Goal: Find specific page/section: Find specific page/section

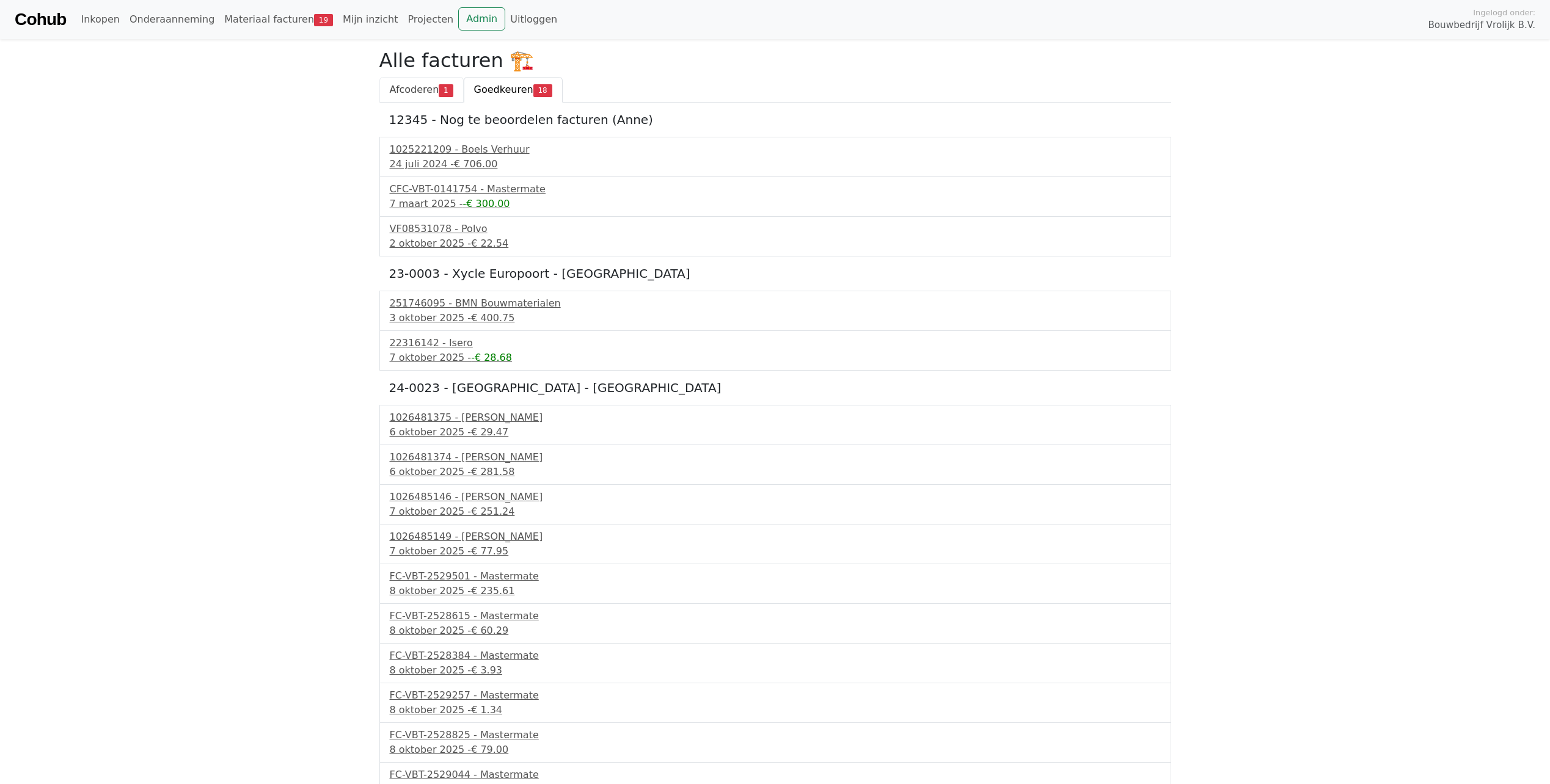
click at [407, 89] on span "Afcoderen" at bounding box center [414, 90] width 49 height 12
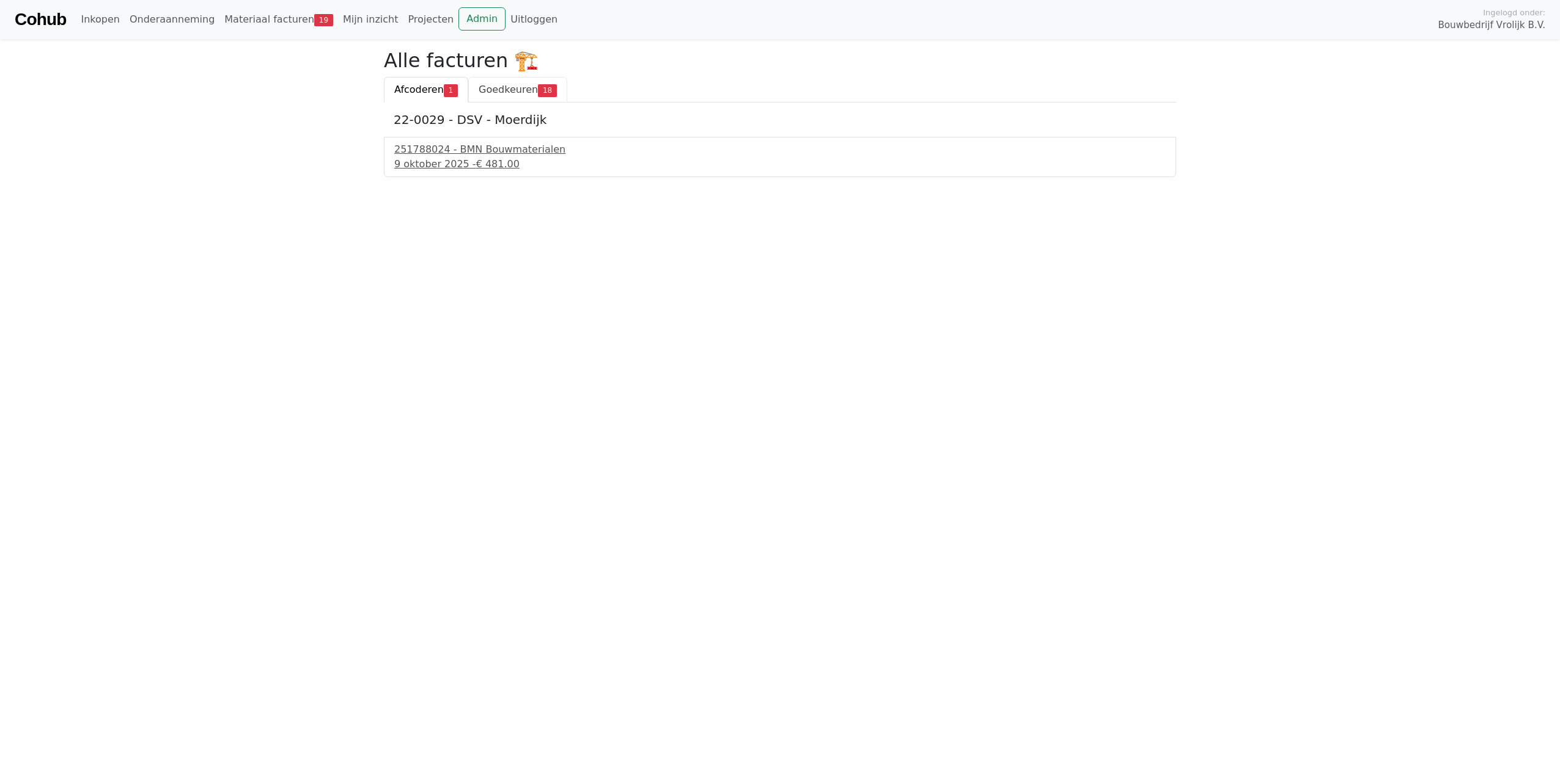
click at [498, 94] on span "Goedkeuren" at bounding box center [508, 90] width 59 height 12
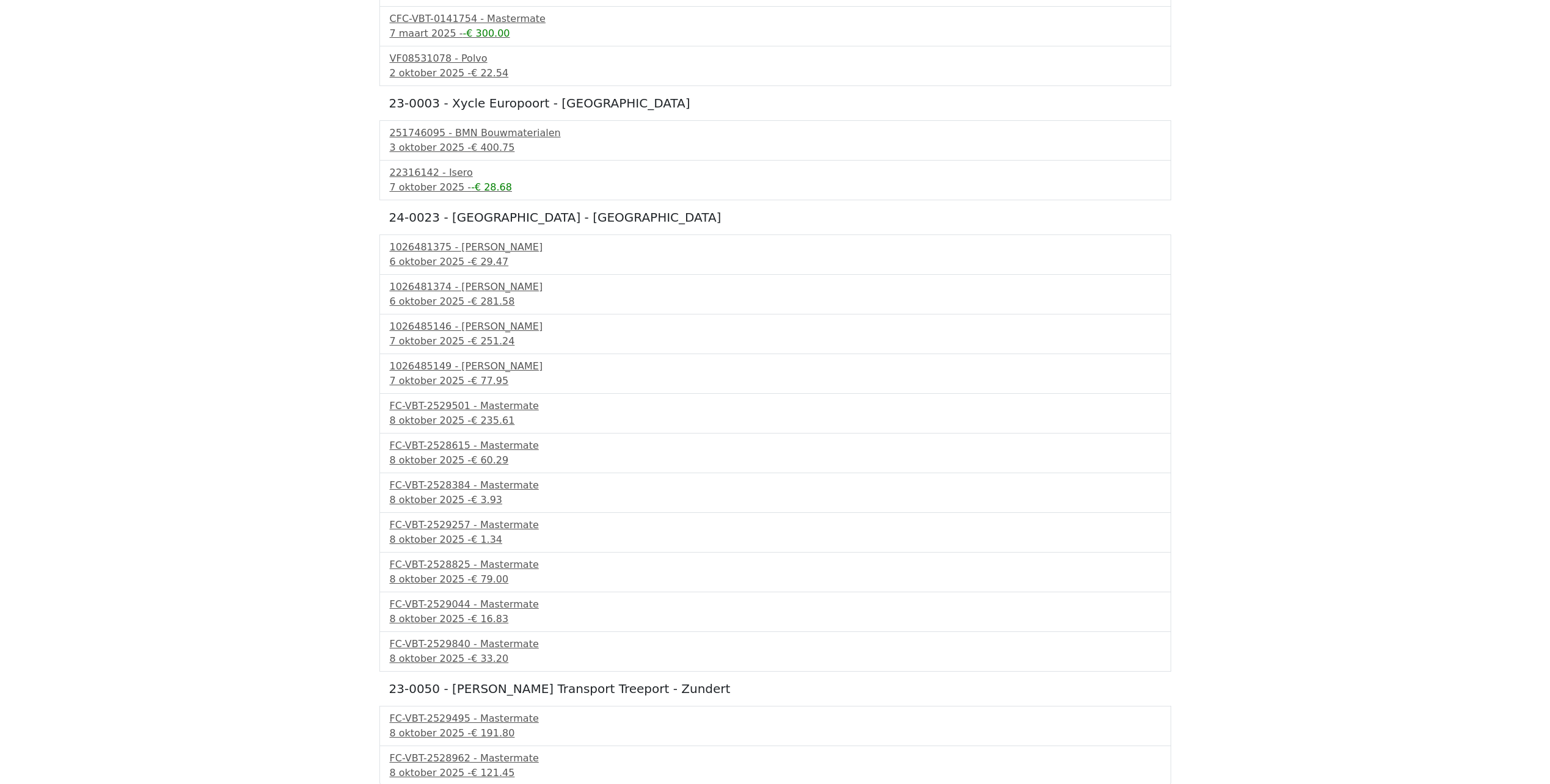
scroll to position [172, 0]
